Goal: Navigation & Orientation: Find specific page/section

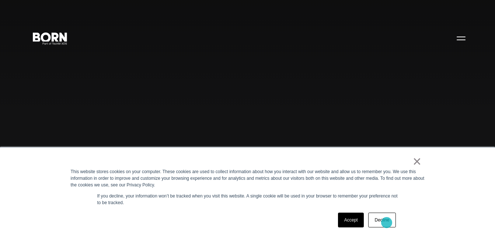
click at [387, 222] on link "Decline" at bounding box center [381, 219] width 27 height 15
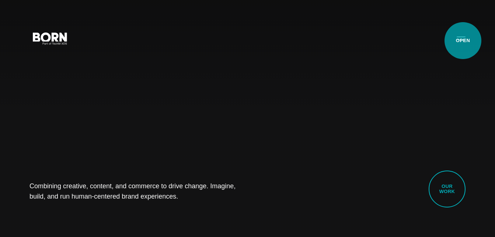
click at [463, 41] on button "Primary Menu" at bounding box center [461, 37] width 18 height 15
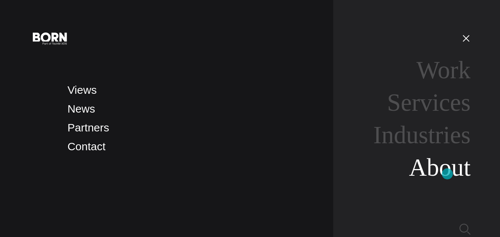
click at [448, 174] on link "About" at bounding box center [440, 166] width 62 height 27
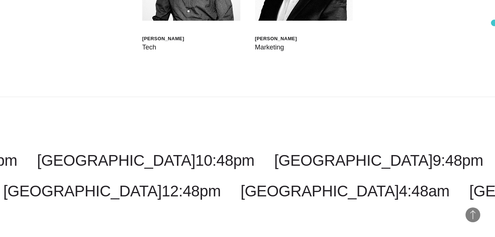
scroll to position [2380, 0]
